Goal: Task Accomplishment & Management: Manage account settings

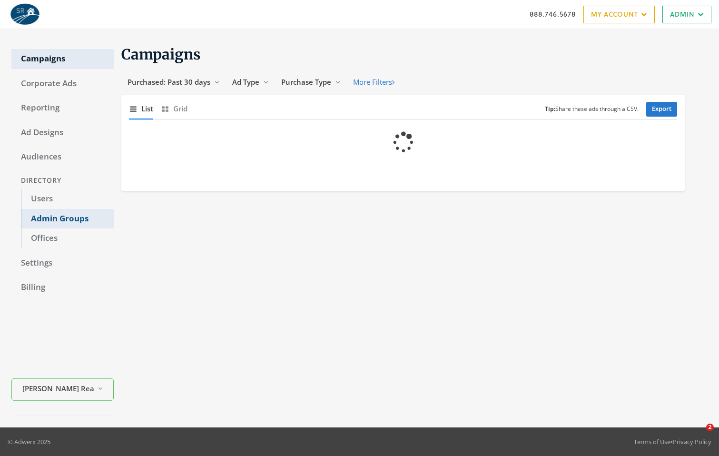
click at [68, 223] on link "Admin Groups" at bounding box center [67, 219] width 93 height 20
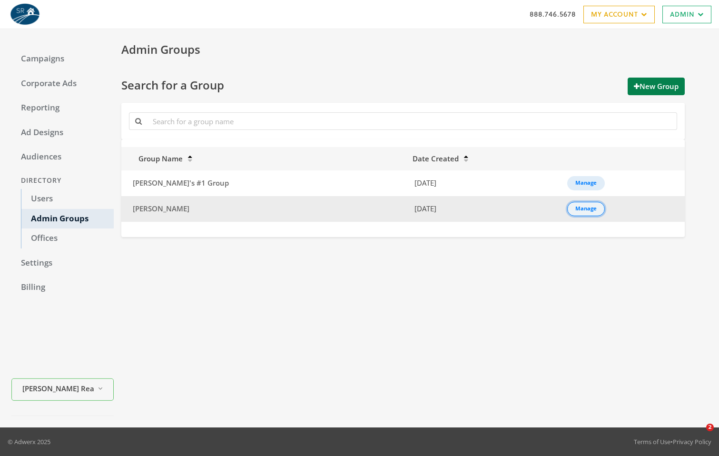
click at [575, 209] on div "Manage" at bounding box center [585, 208] width 21 height 1
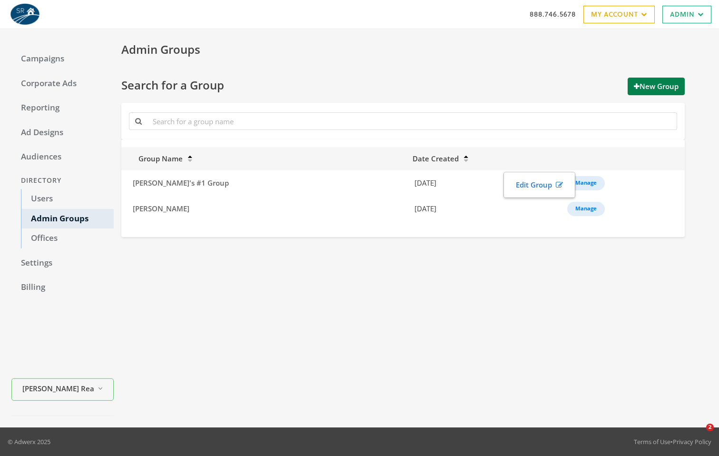
click at [394, 288] on div "Admin Groups Search for a Group New Group Group Name Date Created [PERSON_NAME]…" at bounding box center [411, 227] width 594 height 375
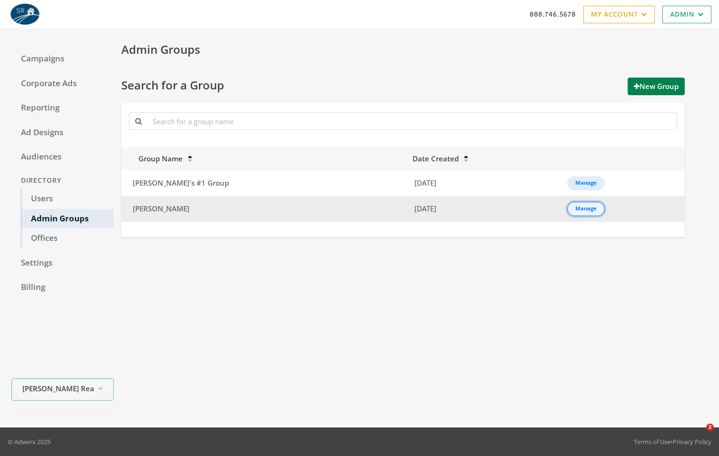
click at [575, 209] on div "Manage" at bounding box center [585, 208] width 21 height 1
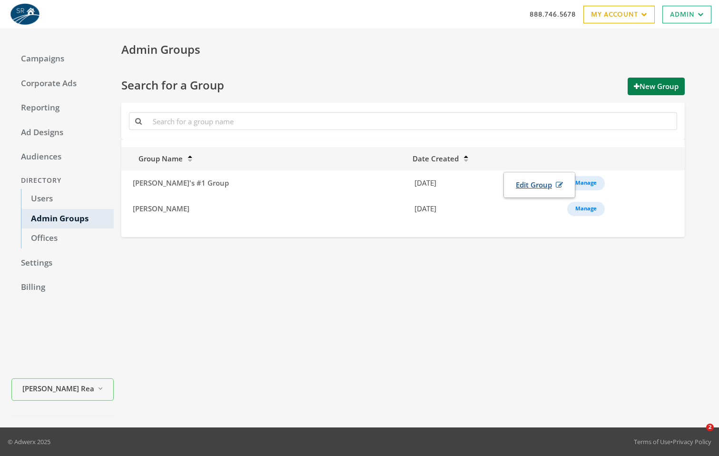
click at [543, 180] on link "Edit Group" at bounding box center [539, 185] width 59 height 18
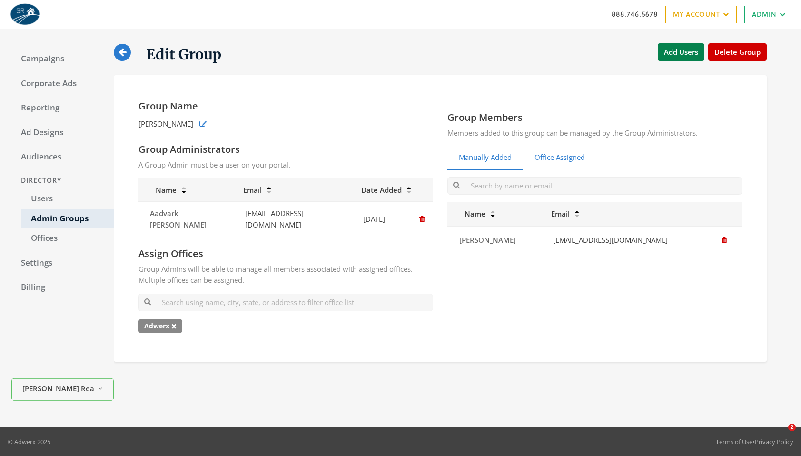
click at [551, 157] on link "Office Assigned" at bounding box center [559, 157] width 73 height 23
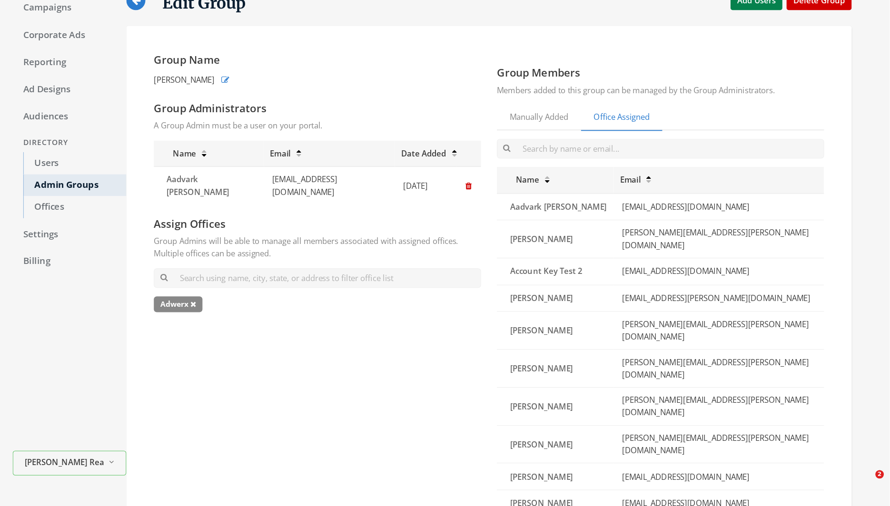
scroll to position [45, 0]
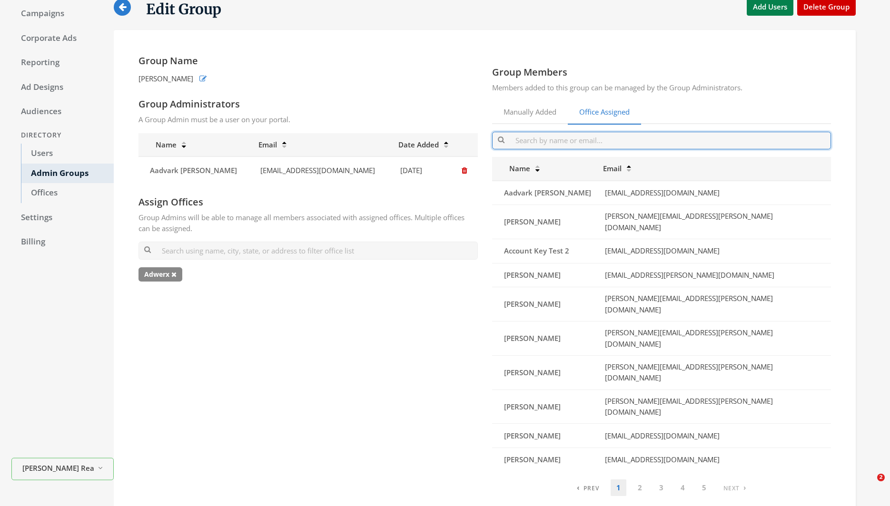
click at [571, 144] on input "text" at bounding box center [661, 141] width 339 height 18
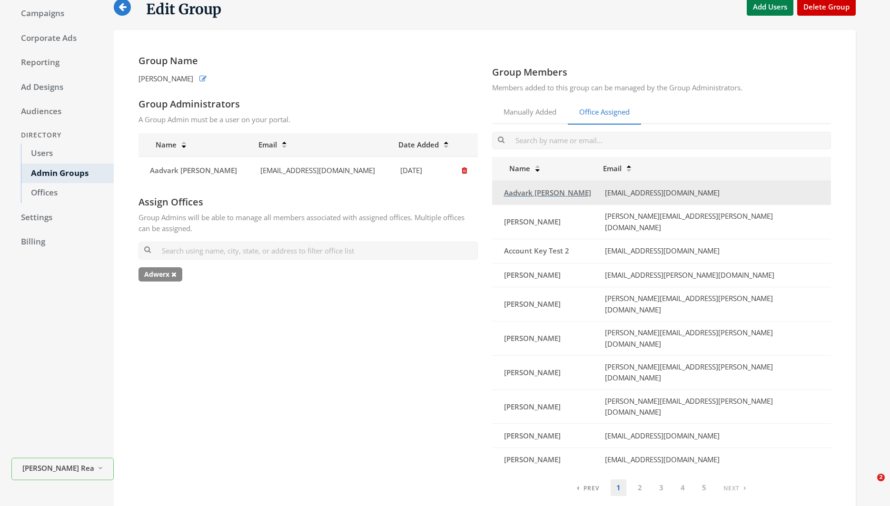
click at [539, 191] on span "Aadvark [PERSON_NAME]" at bounding box center [547, 193] width 87 height 10
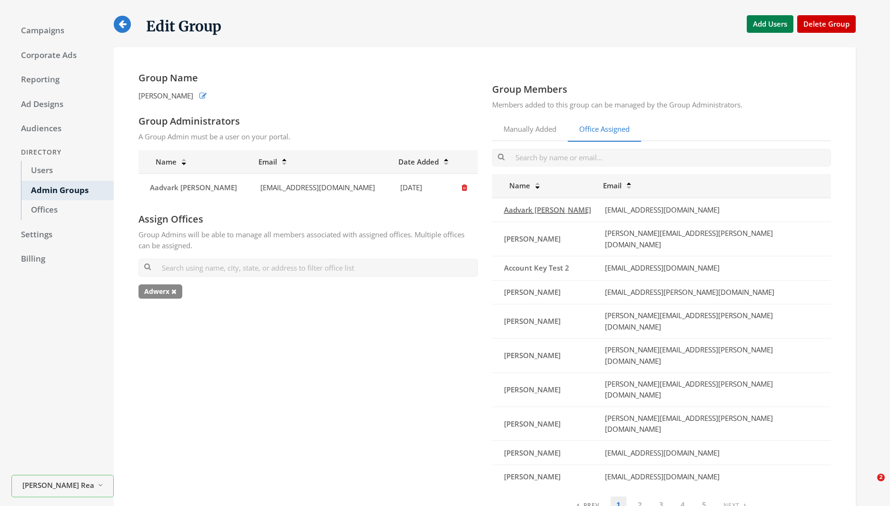
scroll to position [29, 0]
click at [530, 123] on link "Manually Added" at bounding box center [530, 129] width 76 height 23
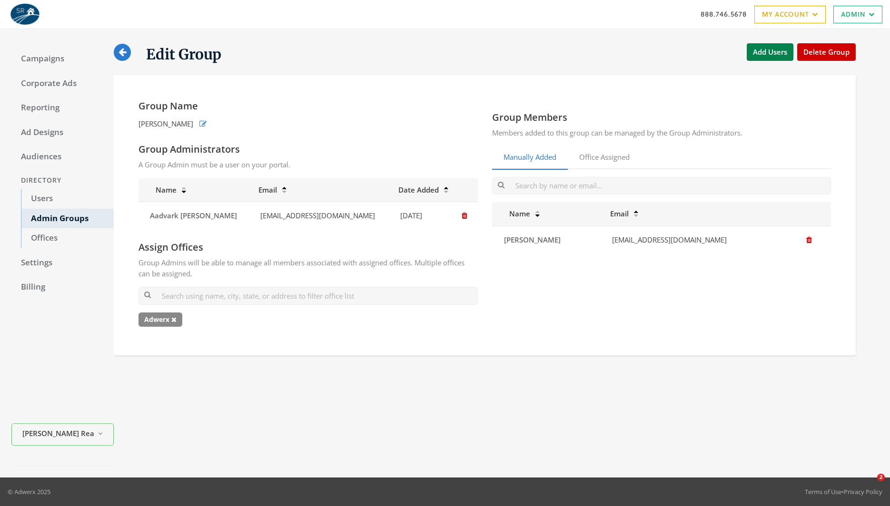
scroll to position [0, 0]
click at [615, 151] on link "Office Assigned" at bounding box center [604, 157] width 73 height 23
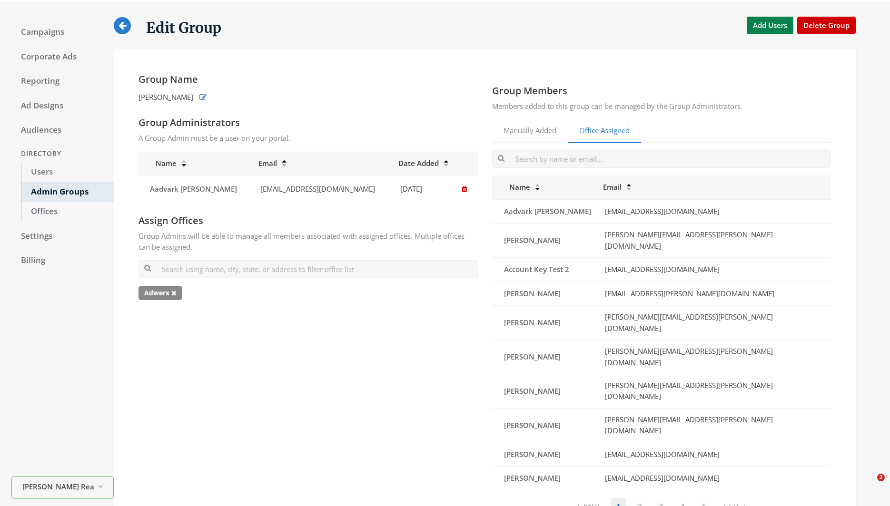
scroll to position [27, 0]
click at [66, 191] on link "Admin Groups" at bounding box center [67, 192] width 93 height 20
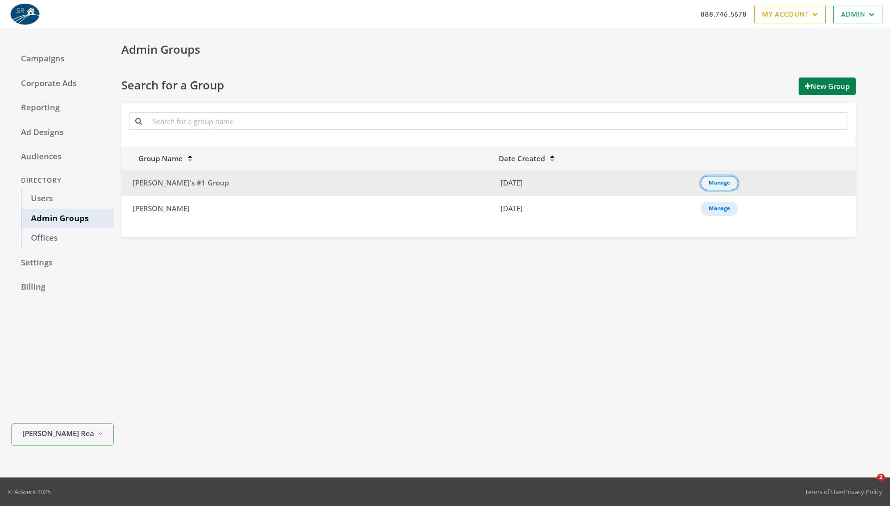
click at [700, 189] on button "Manage" at bounding box center [719, 183] width 38 height 14
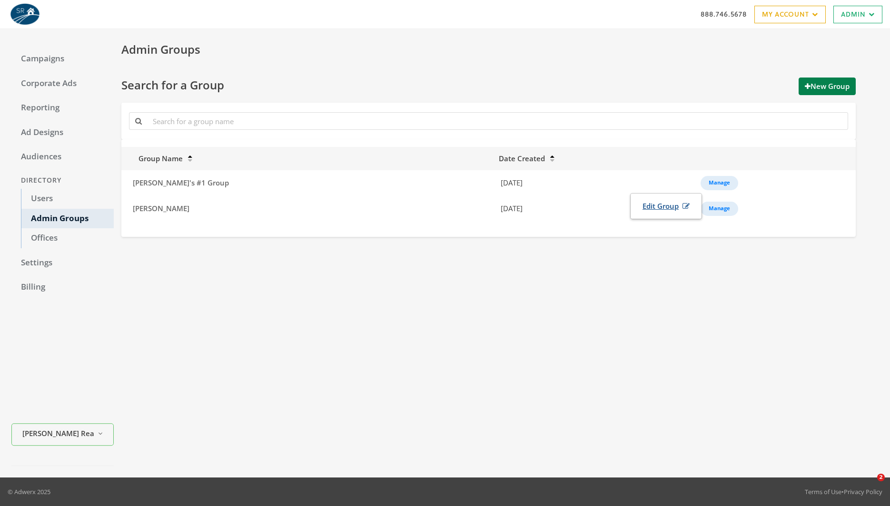
click at [668, 207] on link "Edit Group" at bounding box center [665, 206] width 59 height 18
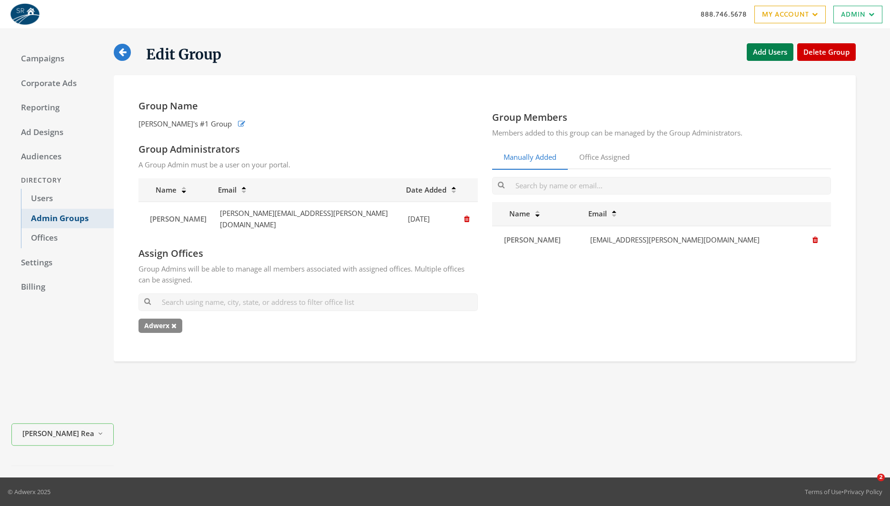
click at [52, 222] on link "Admin Groups" at bounding box center [67, 219] width 93 height 20
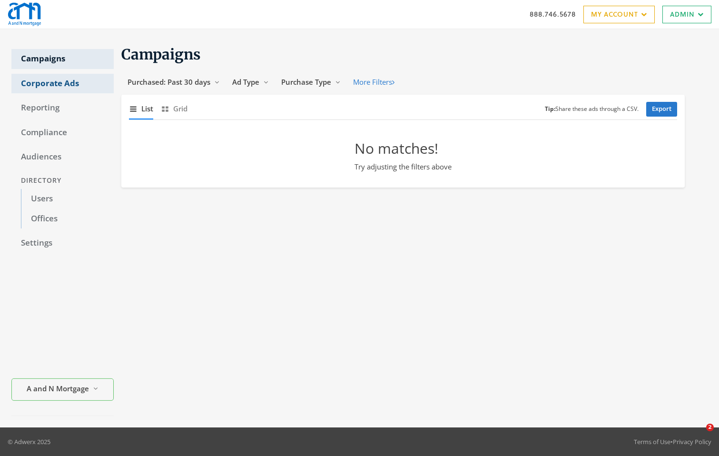
click at [63, 79] on link "Corporate Ads" at bounding box center [62, 84] width 102 height 20
